Goal: Find specific fact: Find contact information

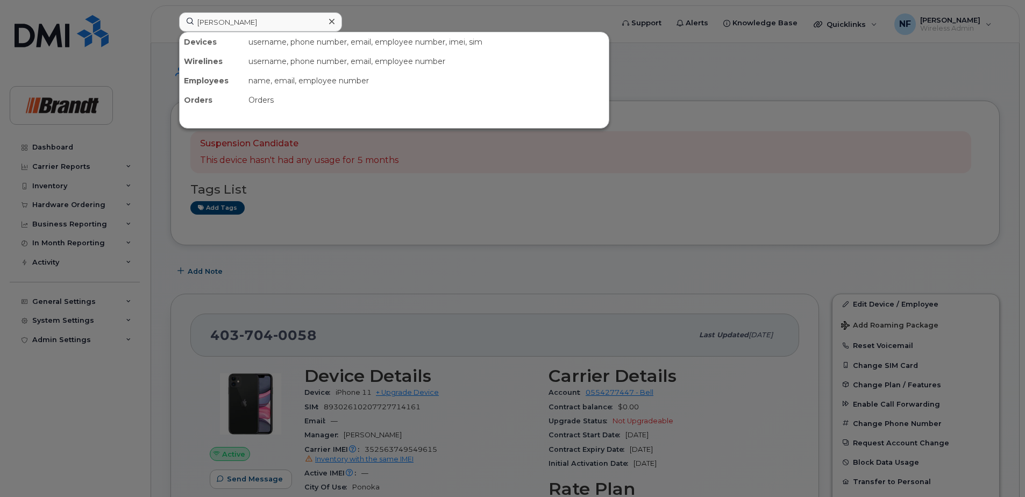
type input "[PERSON_NAME]"
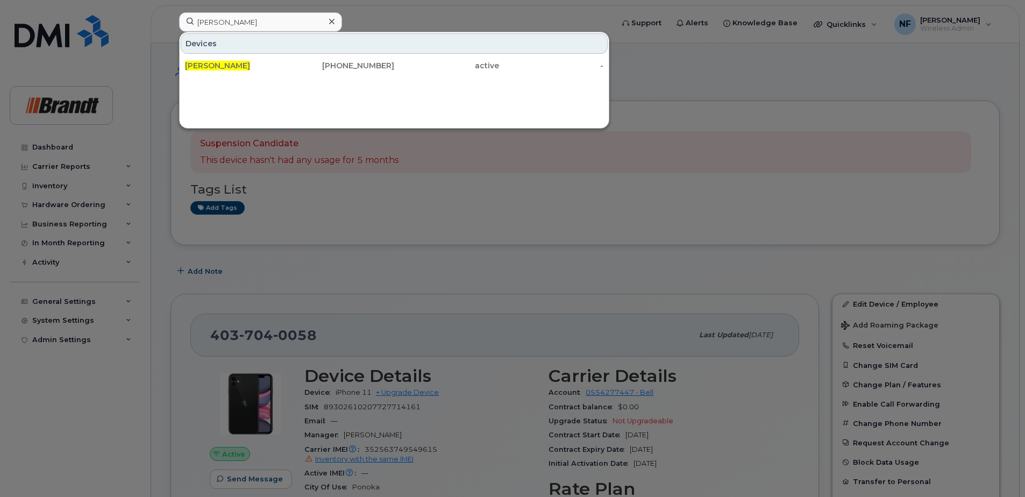
drag, startPoint x: 285, startPoint y: 63, endPoint x: 354, endPoint y: 103, distance: 79.7
click at [285, 63] on div "[PERSON_NAME]" at bounding box center [237, 65] width 105 height 11
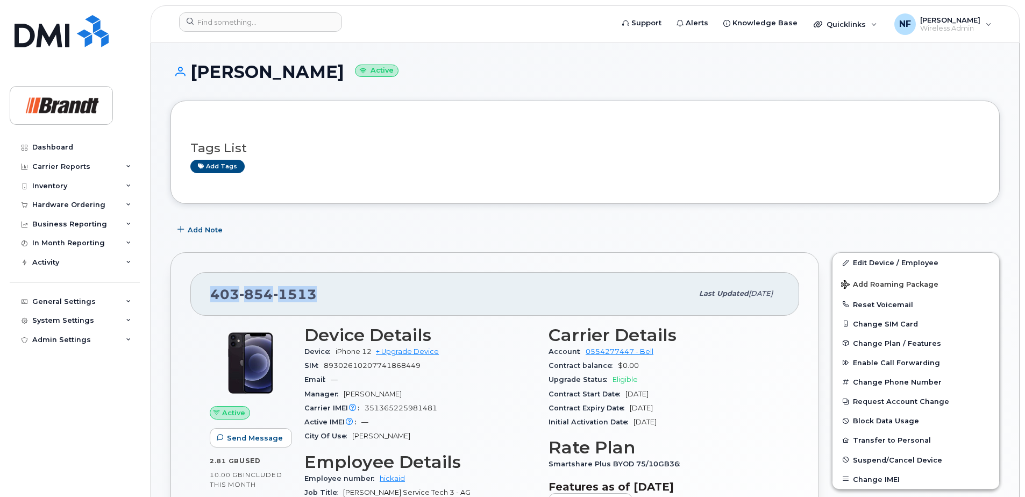
drag, startPoint x: 321, startPoint y: 309, endPoint x: 171, endPoint y: 297, distance: 150.5
click at [171, 297] on div "[PHONE_NUMBER] Last updated [DATE] Active Send Message 2.81 GB  used 10.00 GB  …" at bounding box center [494, 470] width 648 height 437
copy span "[PHONE_NUMBER]"
